Goal: Navigation & Orientation: Understand site structure

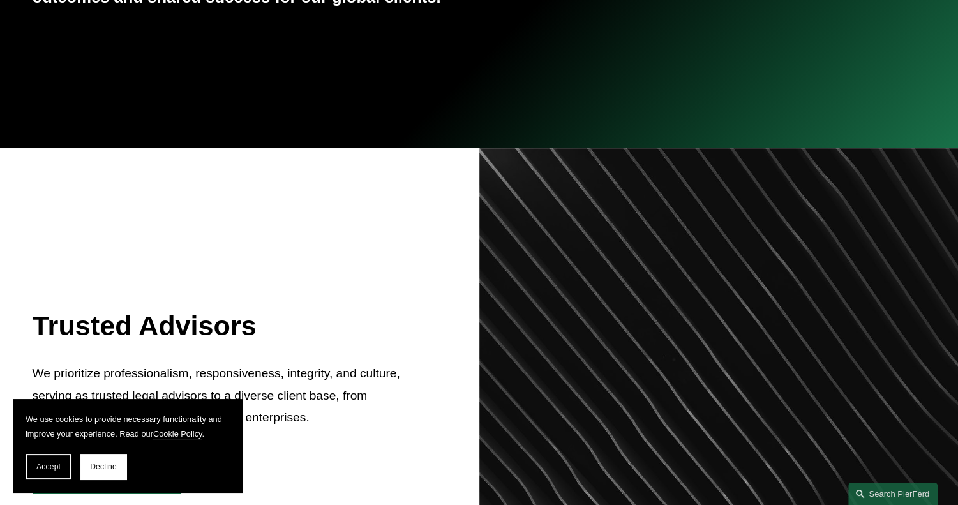
scroll to position [309, 0]
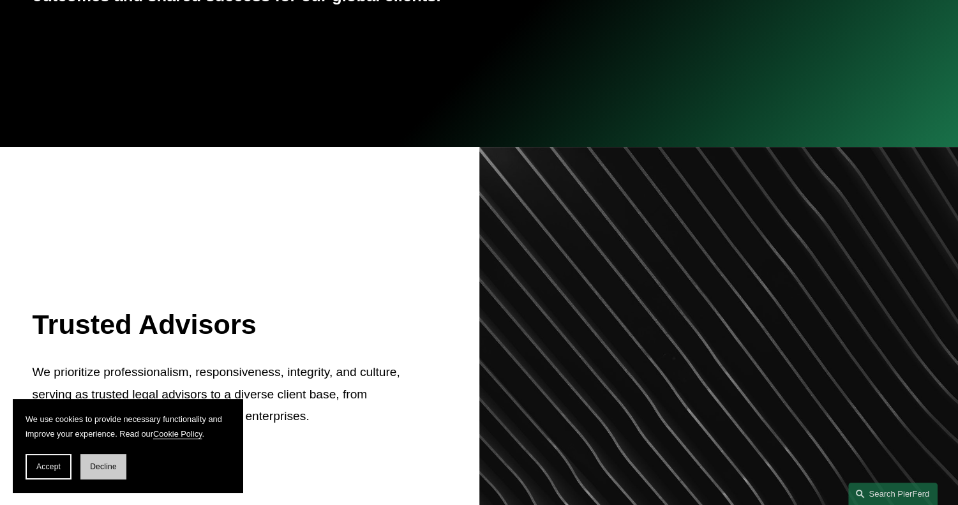
click at [101, 466] on span "Decline" at bounding box center [103, 466] width 27 height 9
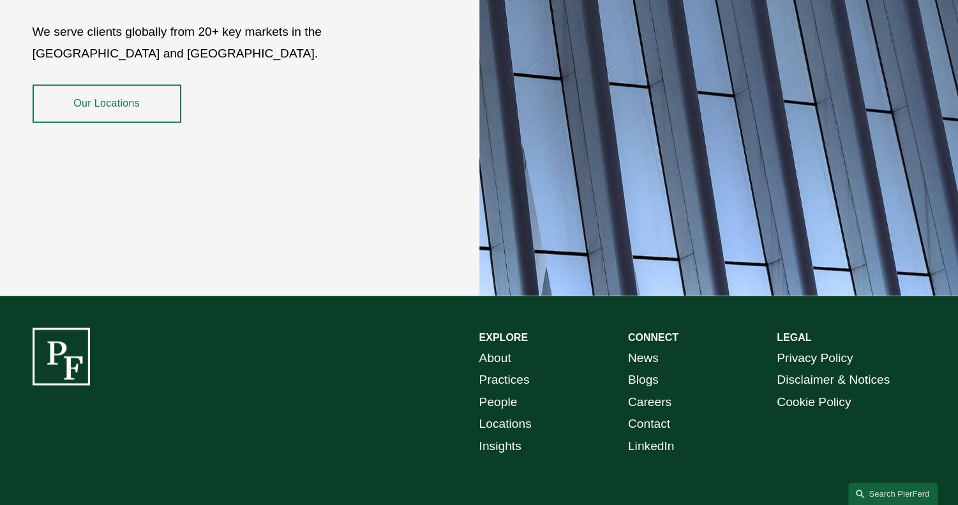
scroll to position [2292, 0]
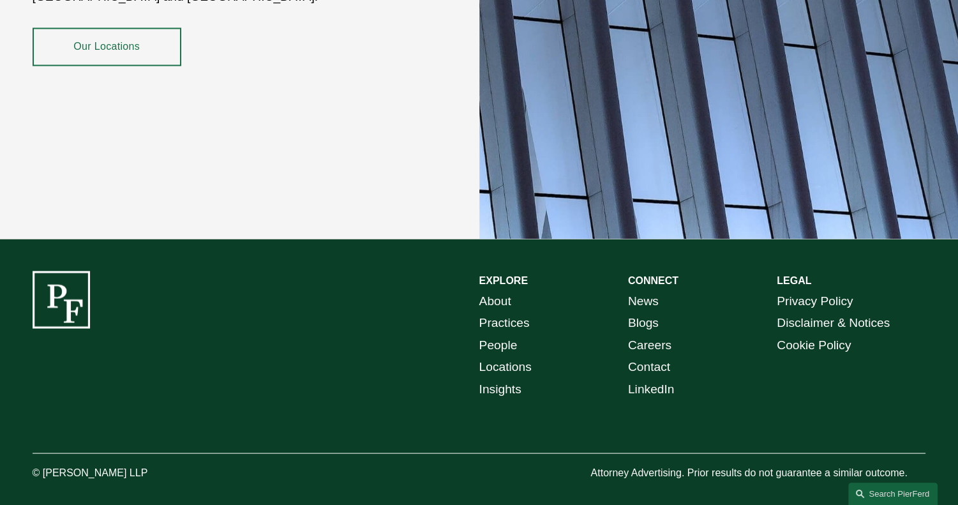
click at [491, 292] on link "About" at bounding box center [495, 301] width 32 height 22
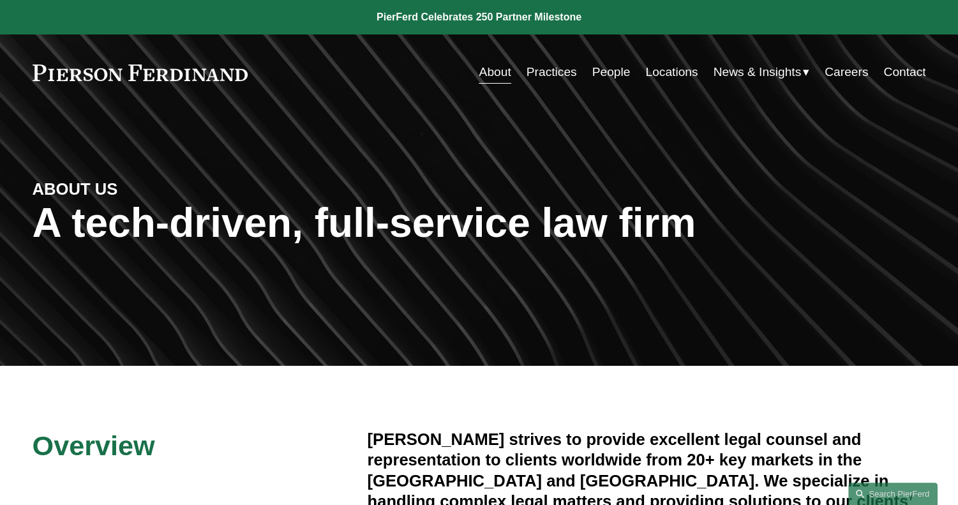
click at [561, 72] on link "Practices" at bounding box center [551, 72] width 50 height 24
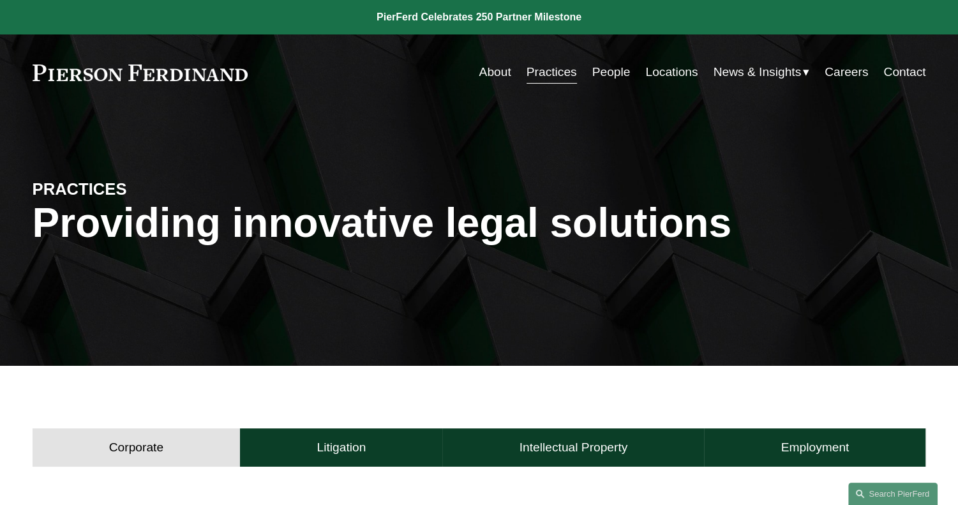
click at [609, 70] on link "People" at bounding box center [611, 72] width 38 height 24
